Goal: Information Seeking & Learning: Learn about a topic

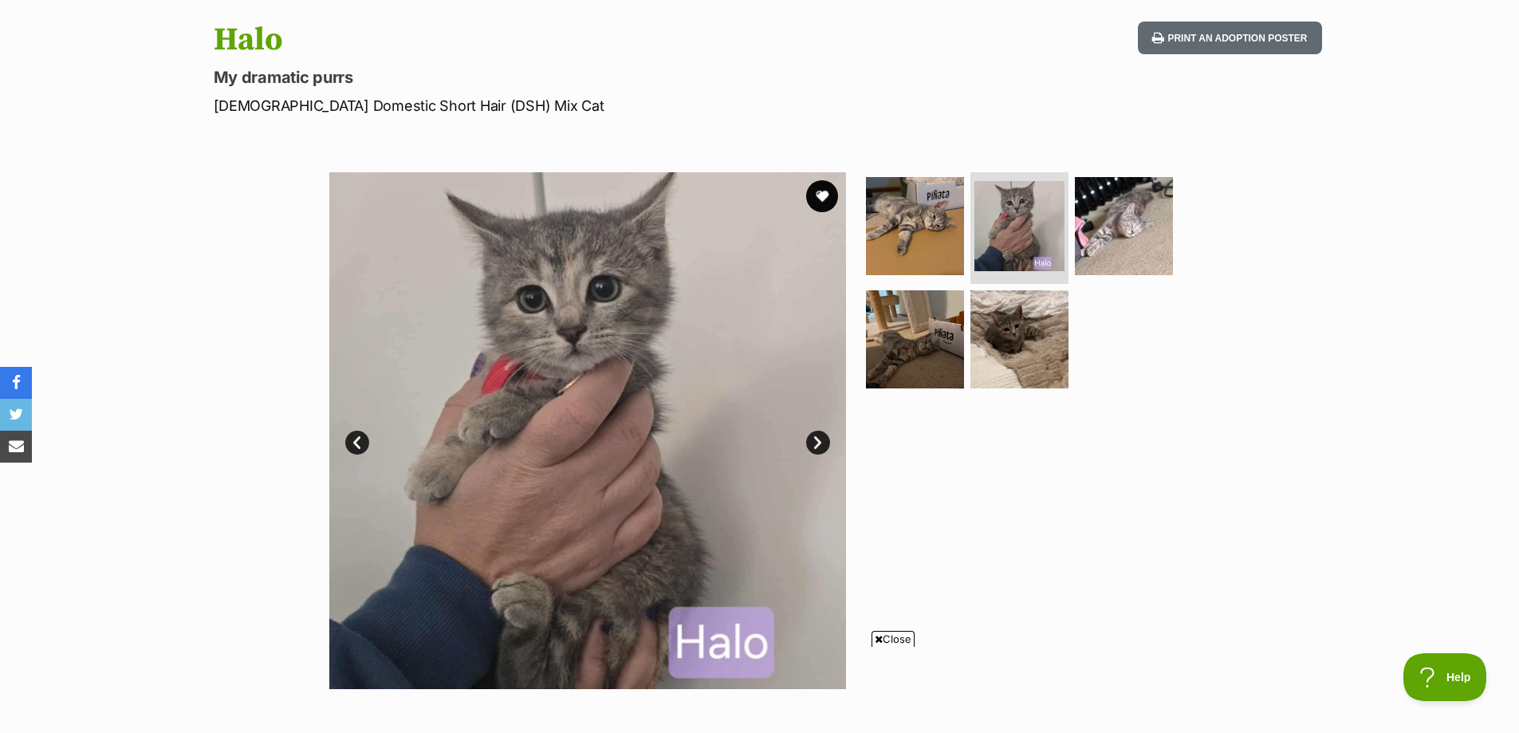
click at [875, 642] on icon at bounding box center [879, 639] width 8 height 10
click at [1100, 246] on img at bounding box center [1123, 226] width 103 height 103
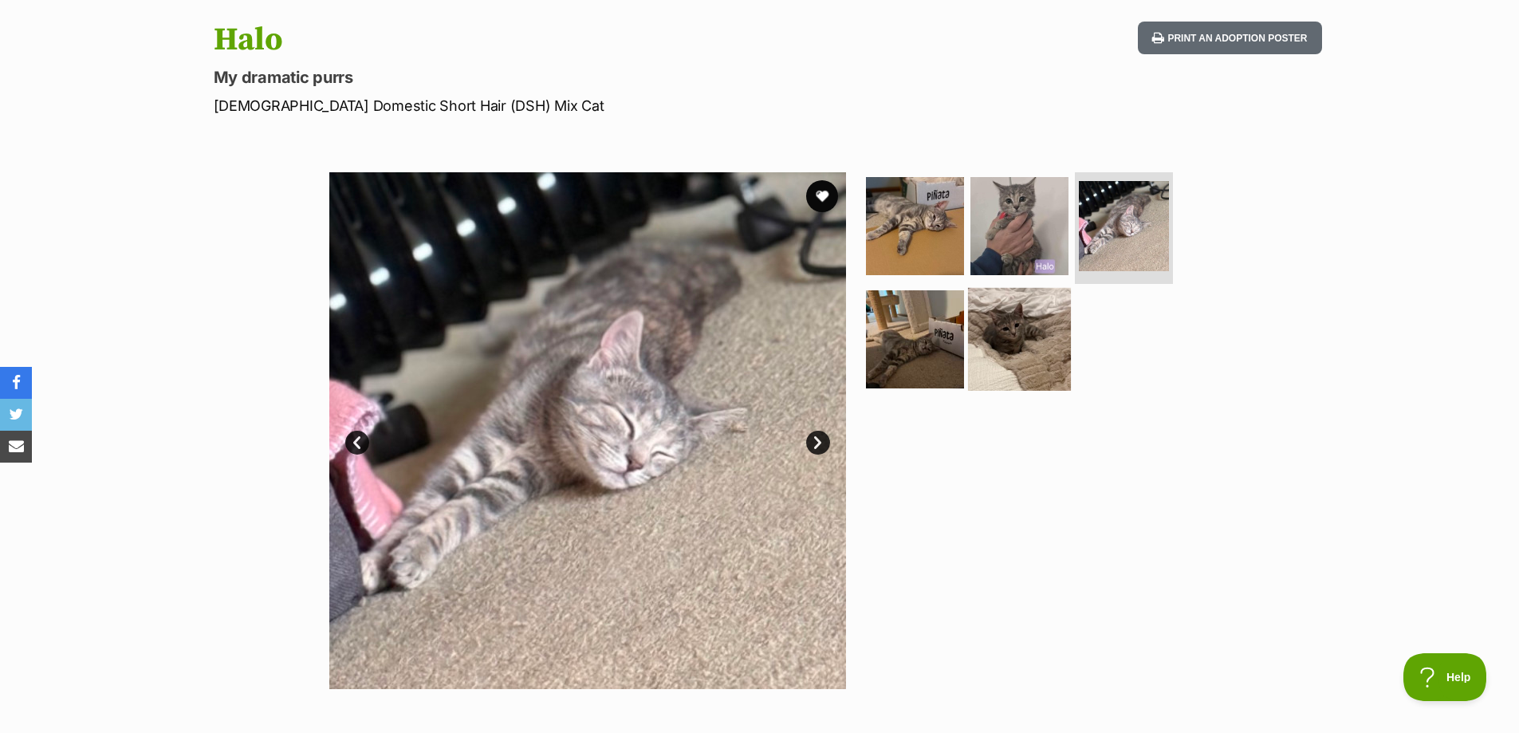
click at [1019, 333] on img at bounding box center [1019, 338] width 103 height 103
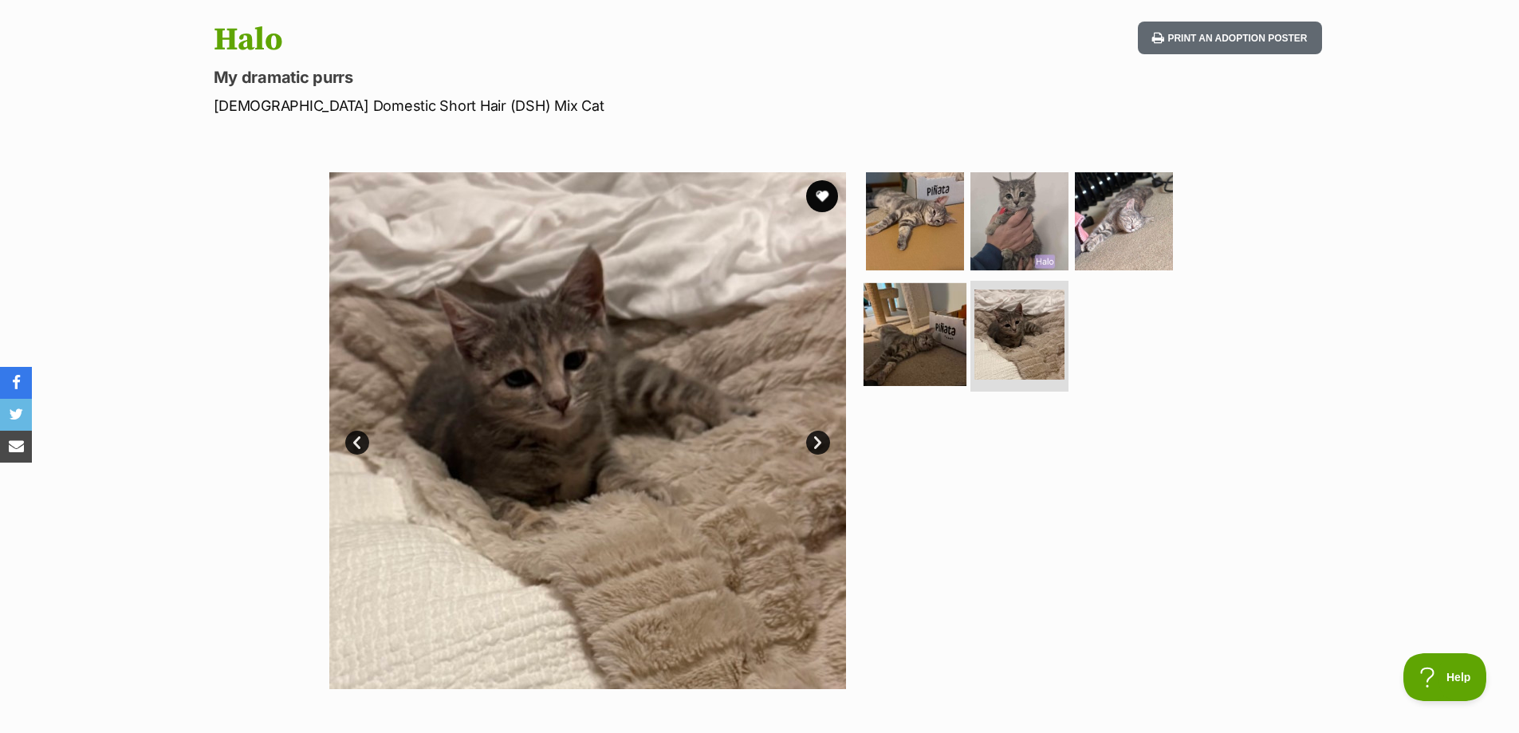
click at [903, 340] on img at bounding box center [915, 333] width 103 height 103
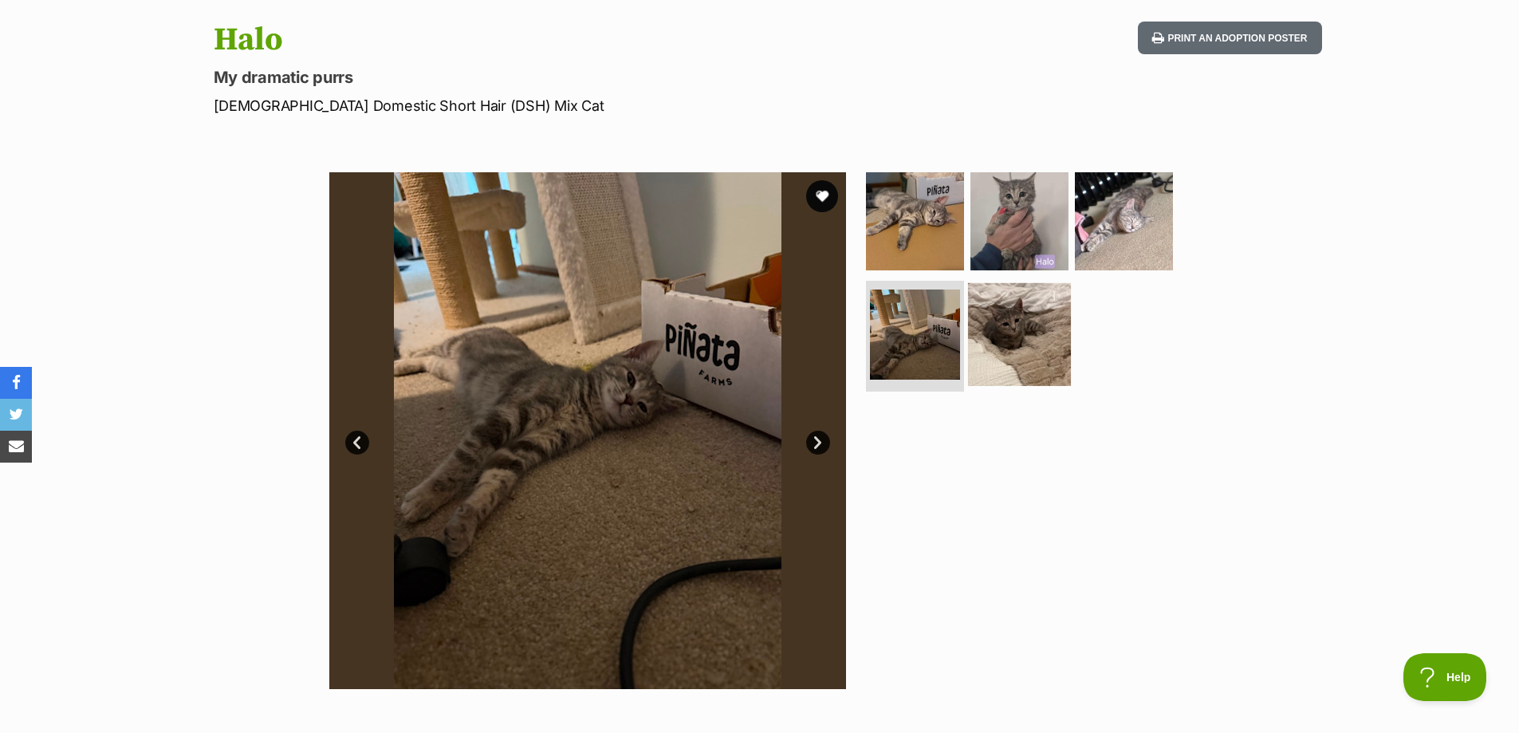
click at [1006, 369] on img at bounding box center [1019, 333] width 103 height 103
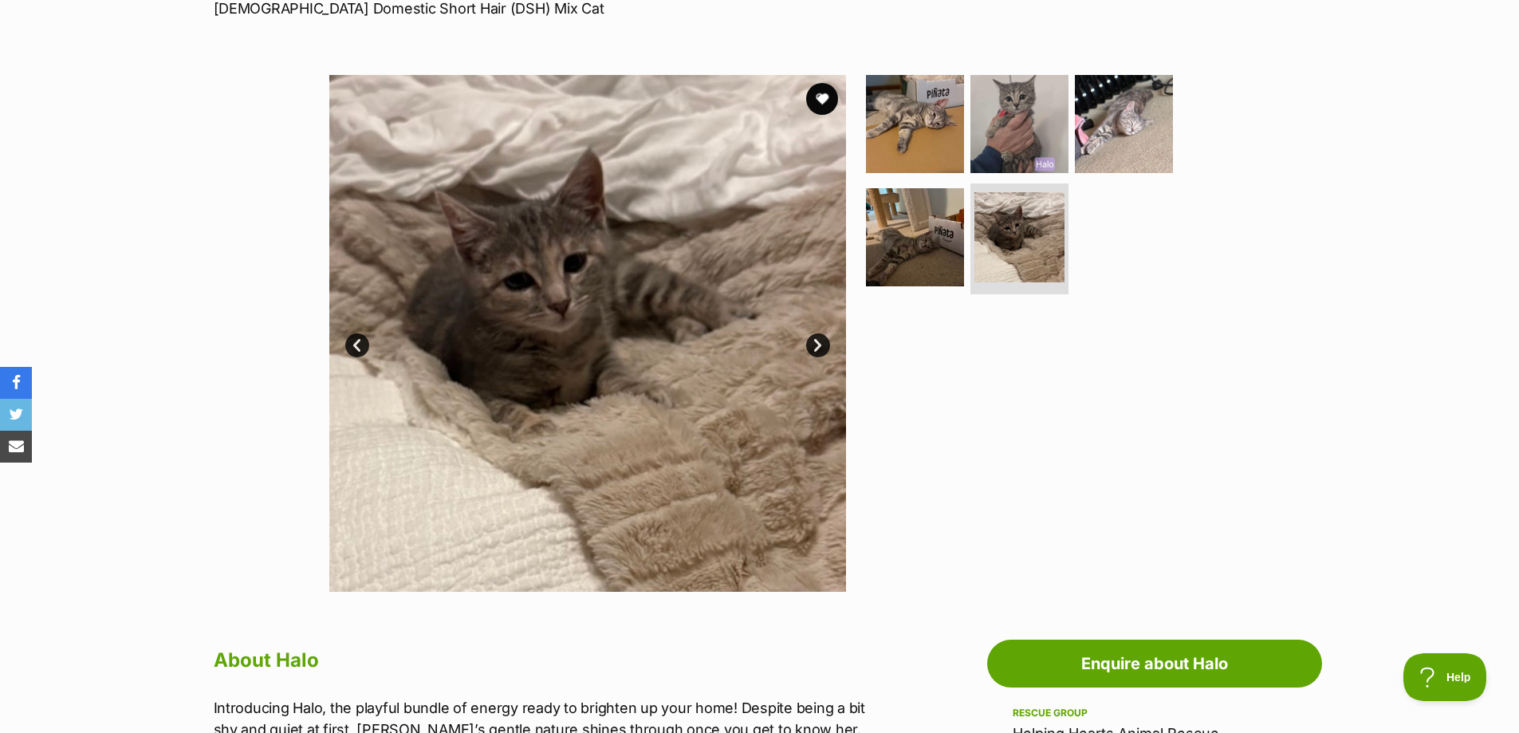
scroll to position [159, 0]
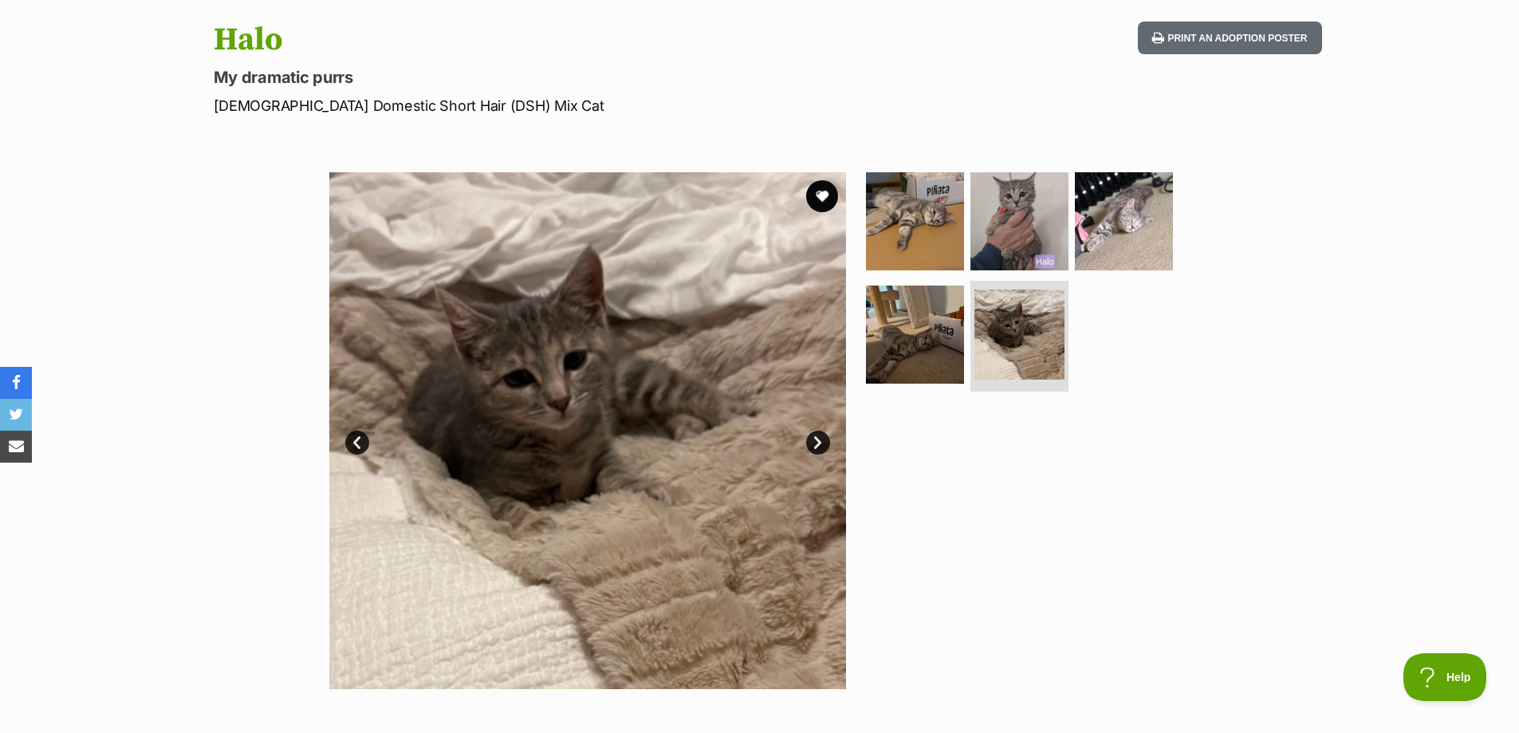
click at [1293, 380] on div "Available 5 of 5 images 5 of 5 images 5 of 5 images 5 of 5 images 5 of 5 images…" at bounding box center [759, 418] width 1519 height 541
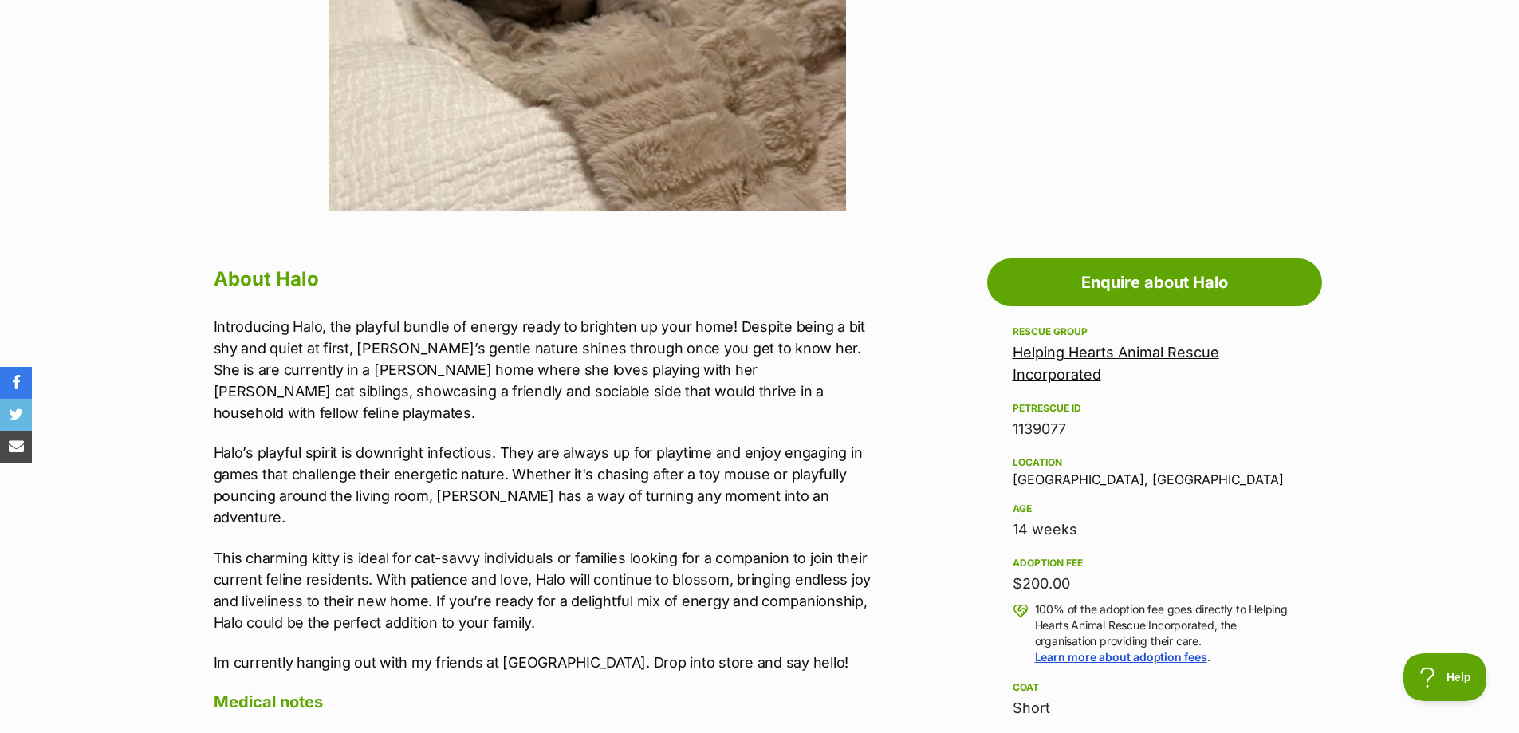
scroll to position [797, 0]
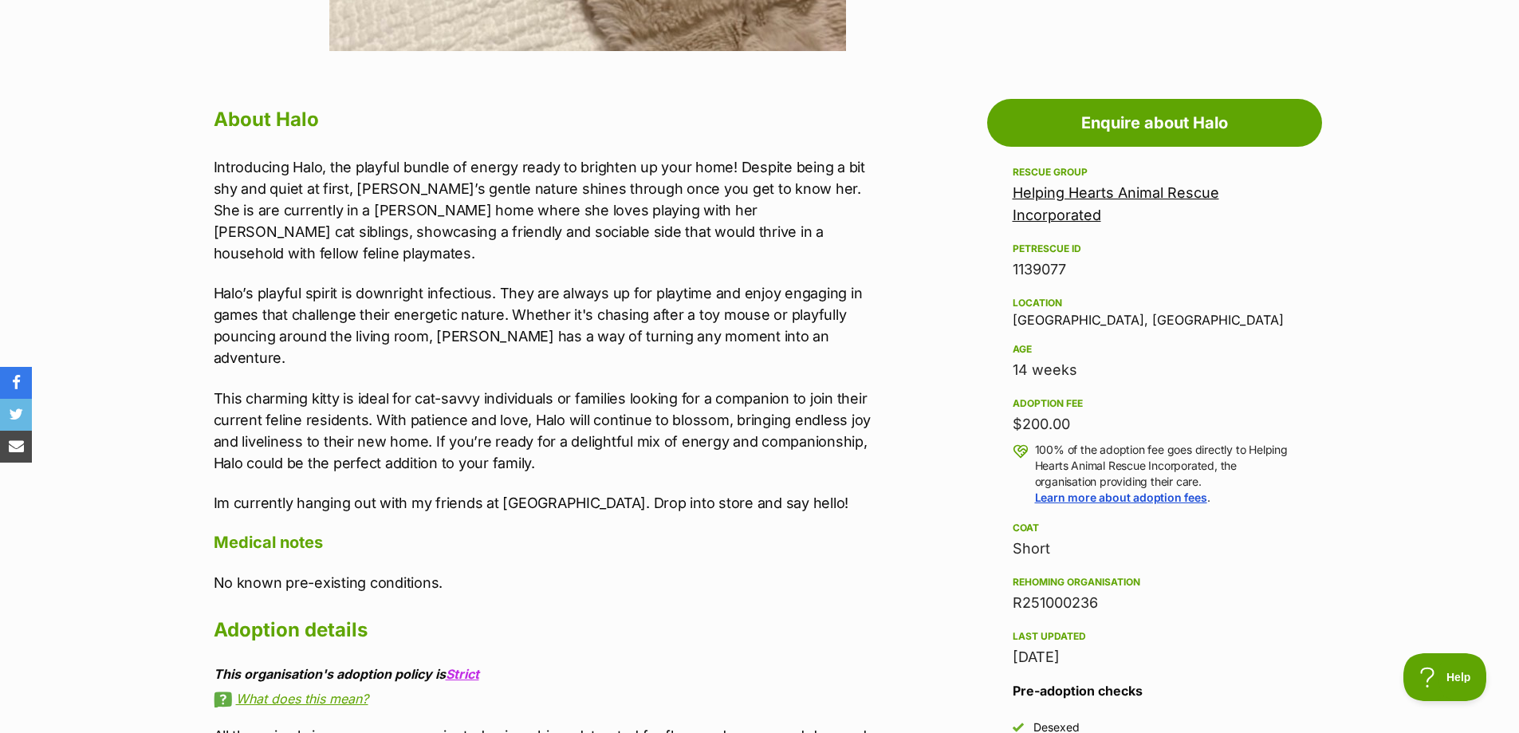
click at [77, 374] on section "Home > Rescue pet search > Adopt a cat > Cats available for adoption Halo My dr…" at bounding box center [759, 541] width 1519 height 2403
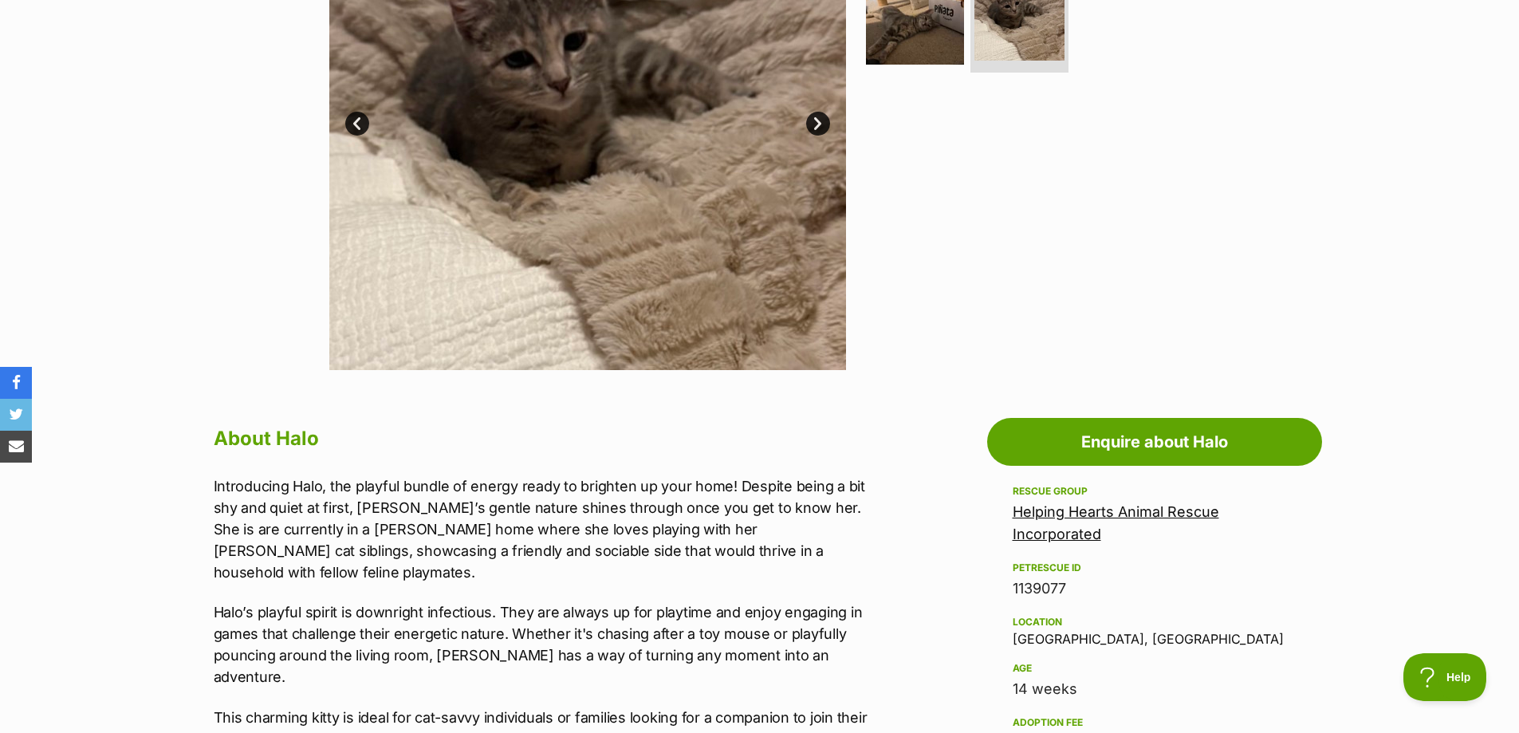
scroll to position [0, 0]
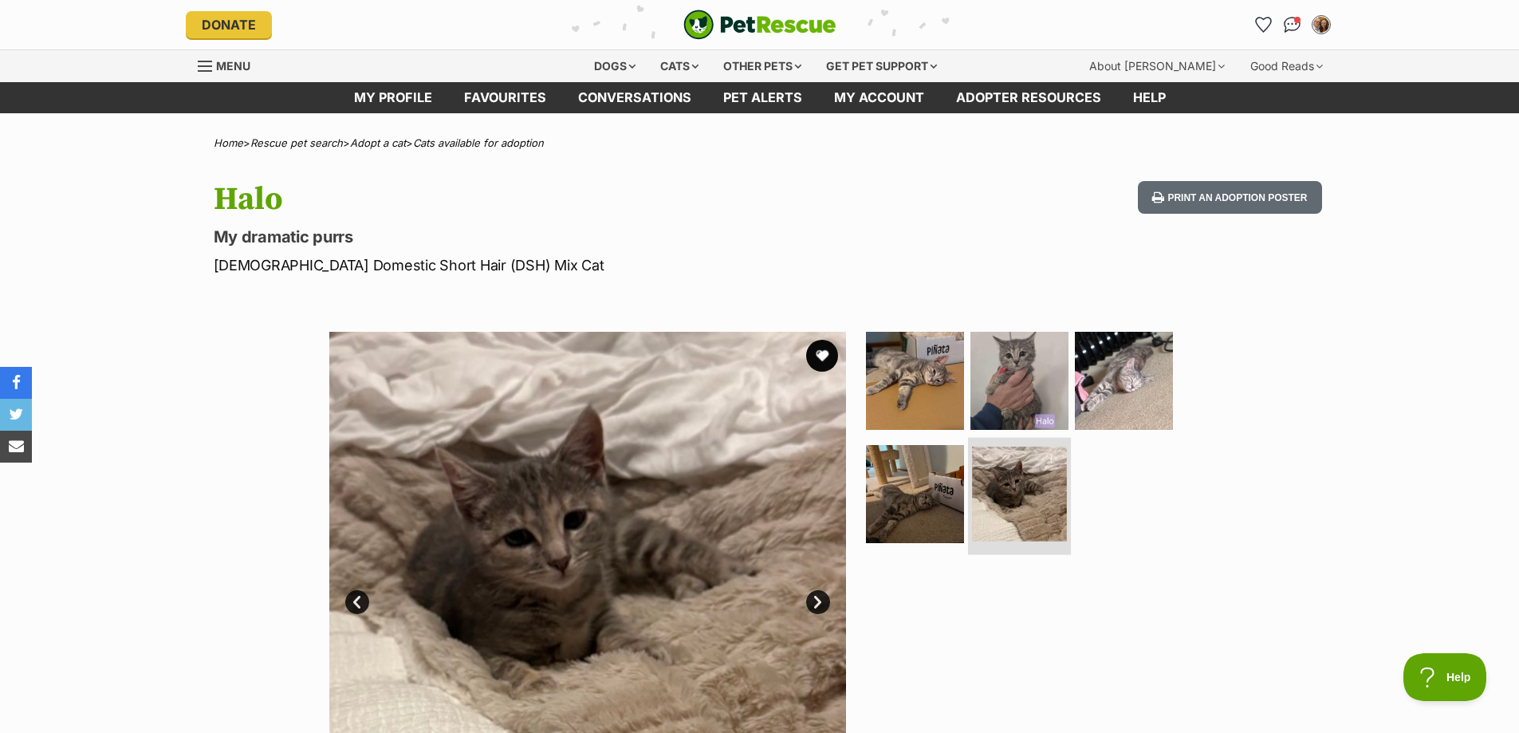
click at [986, 529] on img at bounding box center [1019, 494] width 95 height 95
click at [948, 529] on img at bounding box center [915, 493] width 103 height 103
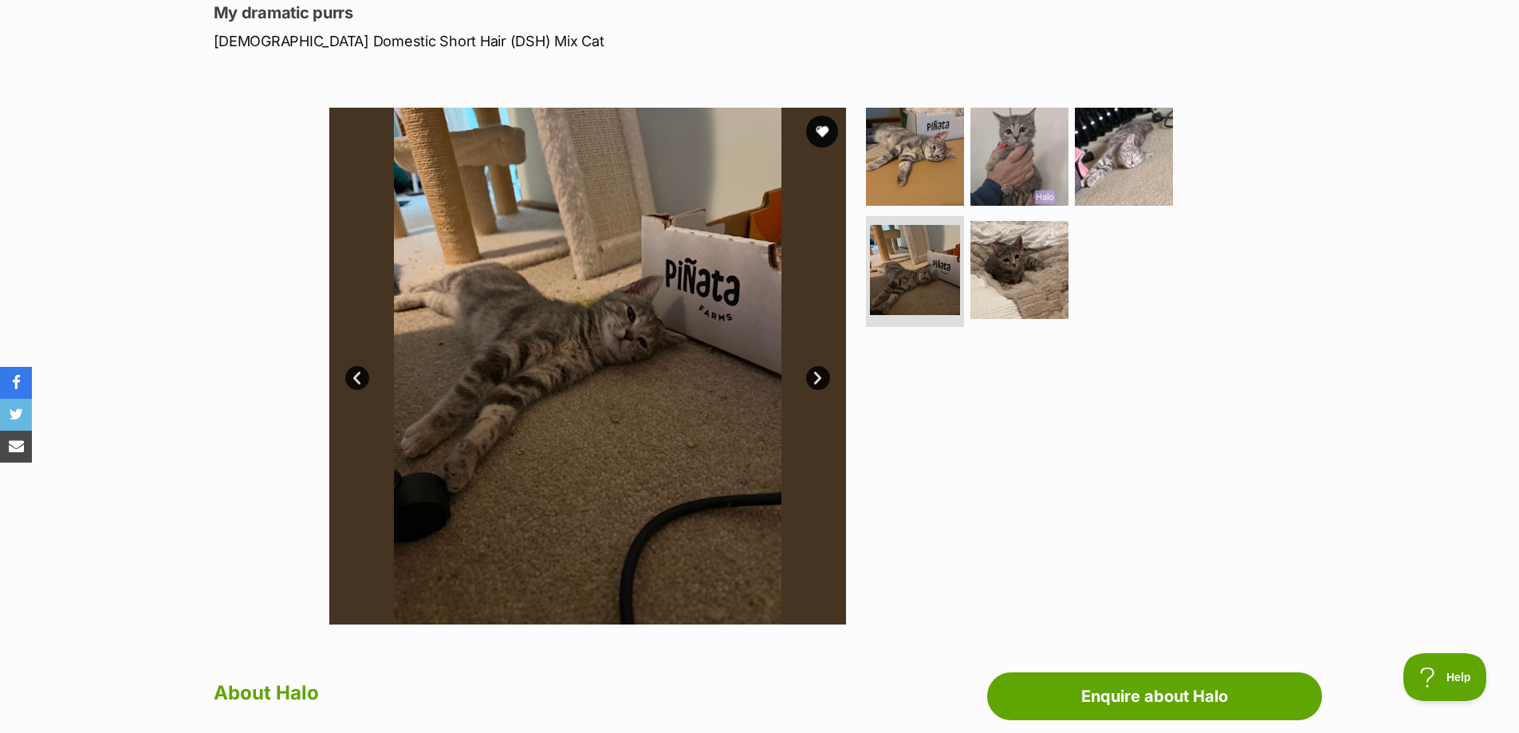
scroll to position [239, 0]
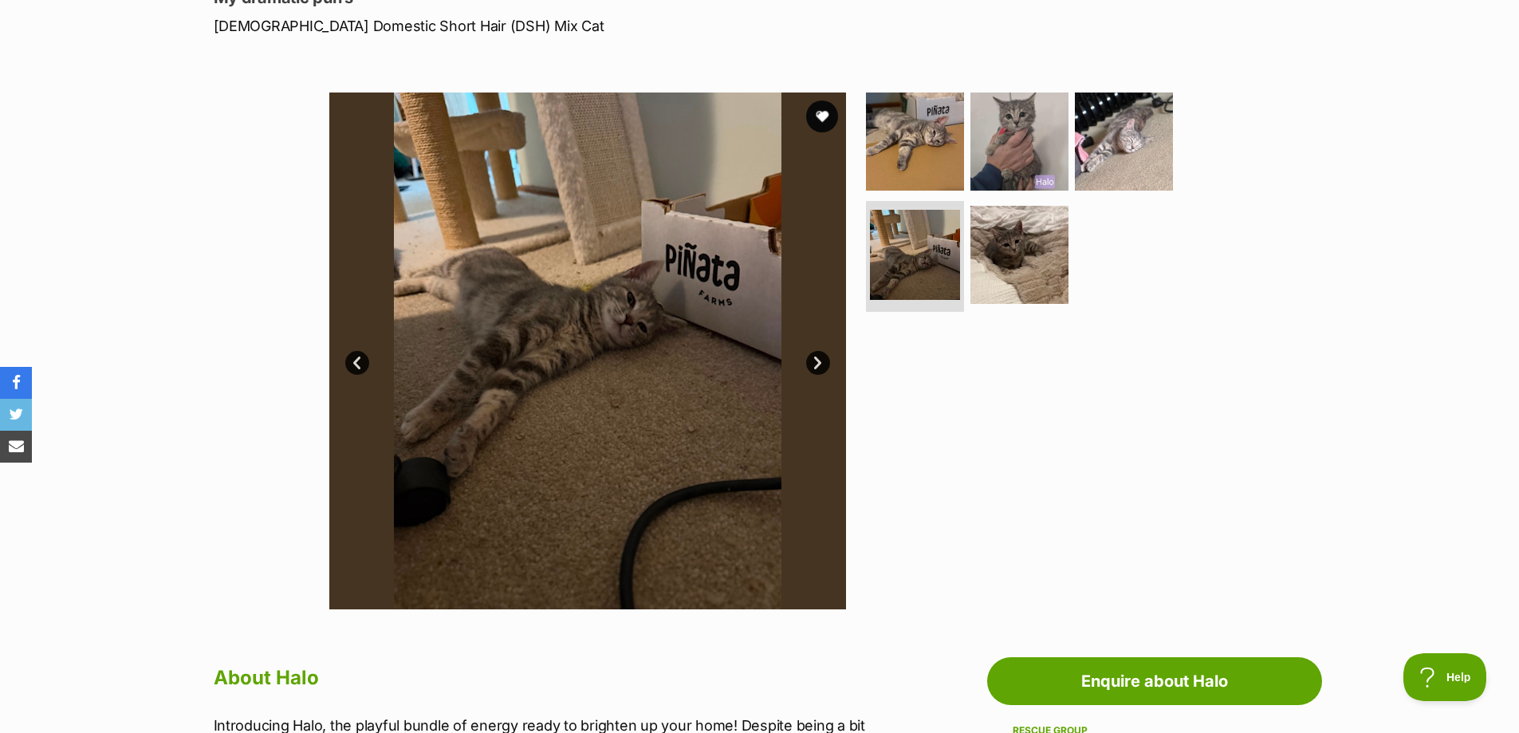
click at [242, 494] on div "Available 4 of 5 images 4 of 5 images 4 of 5 images 4 of 5 images 4 of 5 images…" at bounding box center [759, 339] width 1519 height 541
click at [1001, 167] on img at bounding box center [1019, 141] width 103 height 103
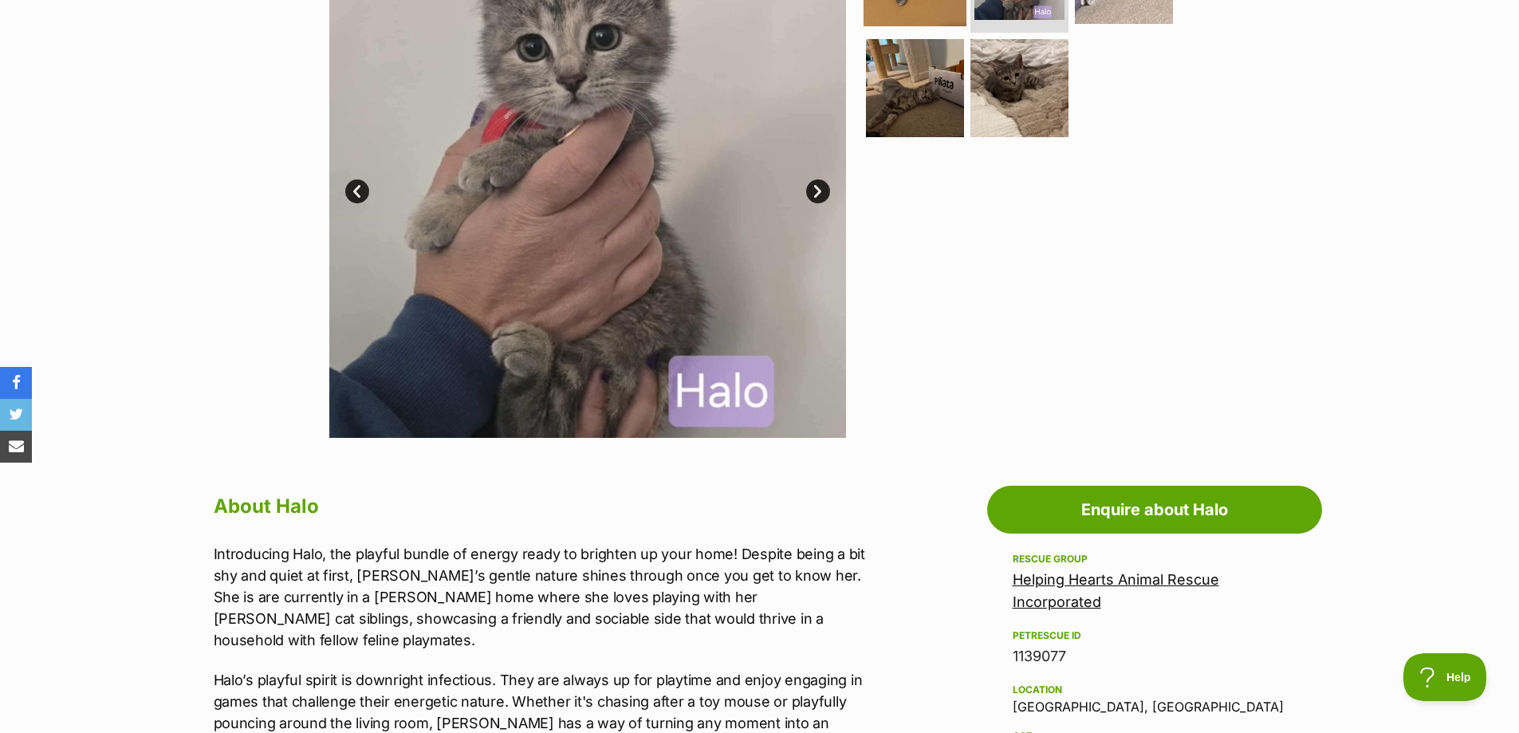
scroll to position [718, 0]
